Goal: Learn about a topic

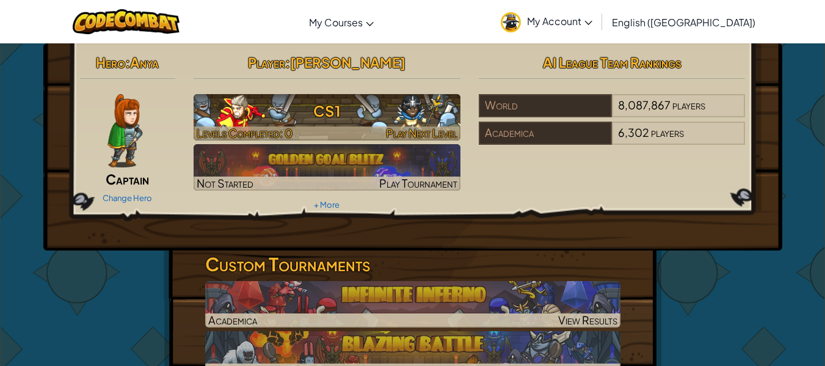
click at [351, 120] on h3 "CS1" at bounding box center [327, 110] width 267 height 27
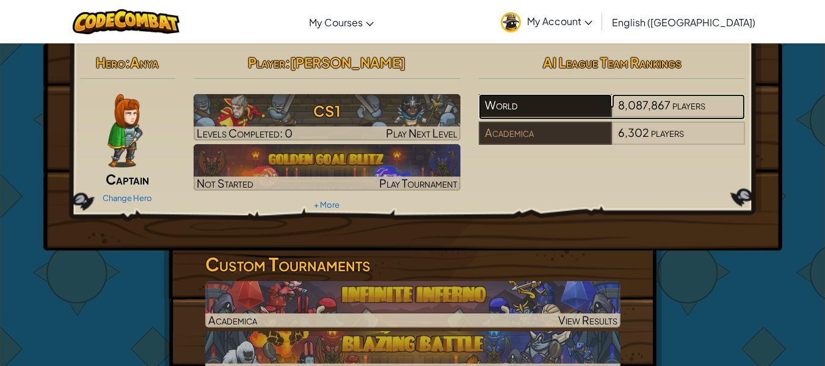
click at [577, 105] on div "World" at bounding box center [545, 105] width 133 height 23
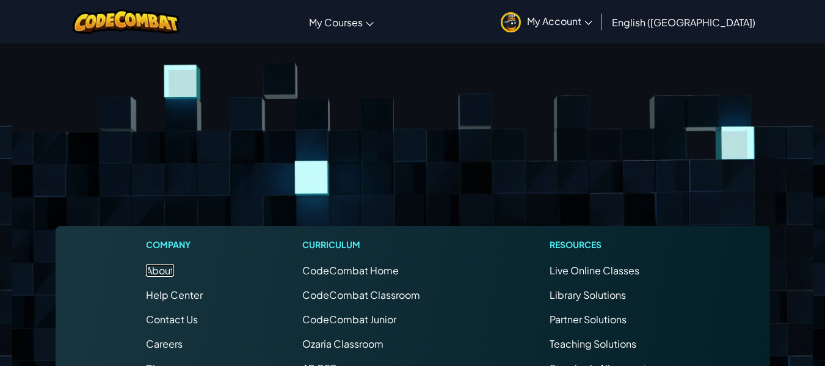
click at [168, 274] on link "About" at bounding box center [160, 270] width 28 height 13
click at [599, 291] on link "Library Solutions" at bounding box center [588, 294] width 76 height 13
click at [385, 337] on li "Ozaria Classroom" at bounding box center [376, 344] width 148 height 15
click at [371, 352] on ul "CodeCombat Home CodeCombat Classroom CodeCombat Junior Ozaria Classroom AP CSP …" at bounding box center [376, 368] width 148 height 210
